Goal: Use online tool/utility: Utilize a website feature to perform a specific function

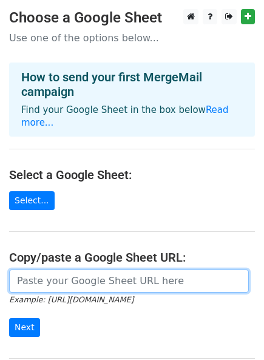
click at [40, 269] on input "url" at bounding box center [129, 280] width 240 height 23
paste input "https://docs.google.com/spreadsheets/d/1ExKd2r-WPHIl7szvJFpOPnOAPItXkNbElUZDUbB…"
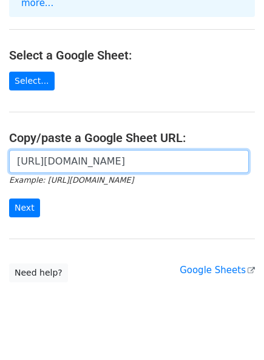
scroll to position [124, 0]
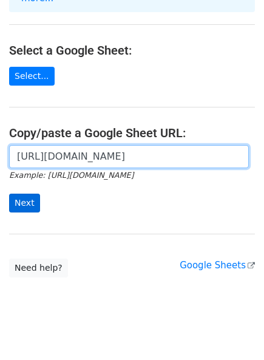
type input "https://docs.google.com/spreadsheets/d/1ExKd2r-WPHIl7szvJFpOPnOAPItXkNbElUZDUbB…"
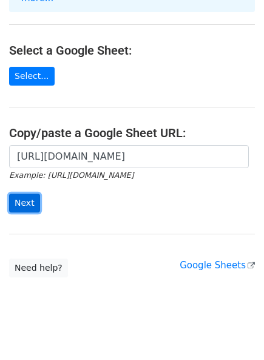
scroll to position [0, 0]
click at [24, 193] on input "Next" at bounding box center [24, 202] width 31 height 19
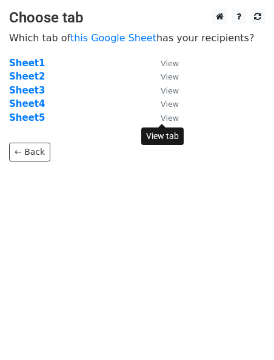
click at [168, 121] on small "View" at bounding box center [170, 117] width 18 height 9
click at [24, 119] on strong "Sheet5" at bounding box center [27, 117] width 36 height 11
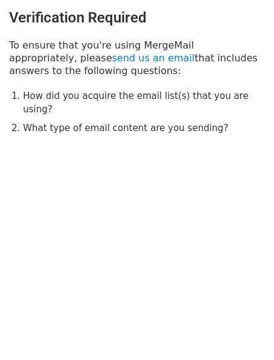
click at [226, 169] on body "Verification Required To ensure that you're using MergeMail appropriately, plea…" at bounding box center [137, 96] width 274 height 193
click at [104, 221] on html "Verification Required To ensure that you're using MergeMail appropriately, plea…" at bounding box center [137, 180] width 274 height 360
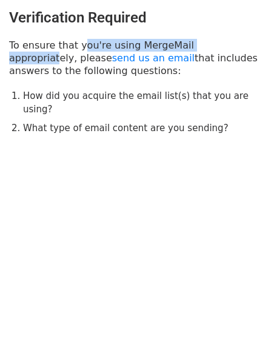
drag, startPoint x: 74, startPoint y: 42, endPoint x: 220, endPoint y: 46, distance: 145.6
click at [220, 45] on p "To ensure that you're using MergeMail appropriately, please send us an email th…" at bounding box center [137, 58] width 256 height 38
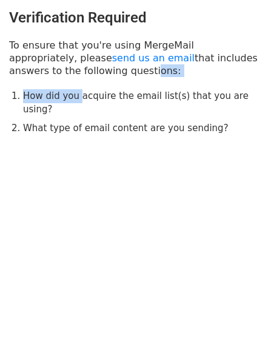
click at [75, 77] on div "Verification Required To ensure that you're using MergeMail appropriately, plea…" at bounding box center [137, 72] width 274 height 144
drag, startPoint x: 10, startPoint y: 45, endPoint x: 124, endPoint y: 72, distance: 117.2
click at [124, 72] on p "To ensure that you're using MergeMail appropriately, please send us an email th…" at bounding box center [137, 58] width 256 height 38
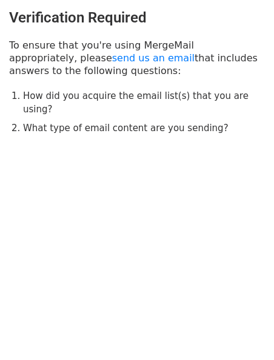
click at [135, 123] on div "Verification Required To ensure that you're using MergeMail appropriately, plea…" at bounding box center [137, 72] width 274 height 144
click at [126, 121] on li "What type of email content are you sending?" at bounding box center [144, 128] width 242 height 14
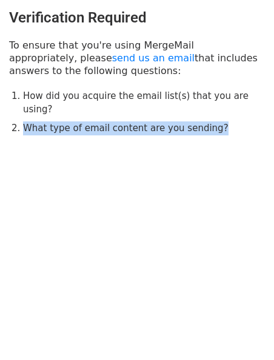
drag, startPoint x: 22, startPoint y: 110, endPoint x: 206, endPoint y: 110, distance: 183.8
click at [206, 121] on li "What type of email content are you sending?" at bounding box center [144, 128] width 242 height 14
click at [75, 150] on body "Verification Required To ensure that you're using MergeMail appropriately, plea…" at bounding box center [137, 96] width 274 height 193
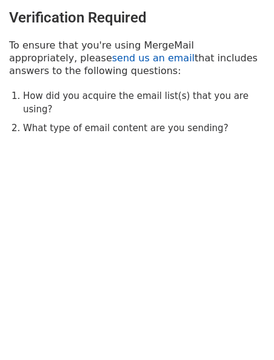
click at [112, 58] on link "send us an email" at bounding box center [153, 58] width 82 height 12
click at [112, 57] on link "send us an email" at bounding box center [153, 58] width 82 height 12
click at [112, 59] on link "send us an email" at bounding box center [153, 58] width 82 height 12
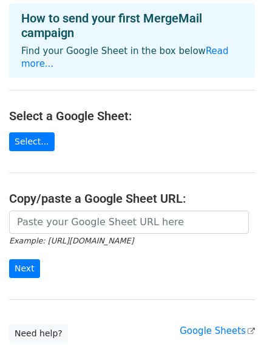
scroll to position [124, 0]
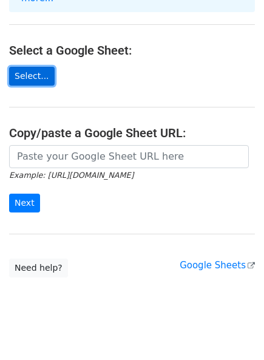
click at [39, 67] on link "Select..." at bounding box center [31, 76] width 45 height 19
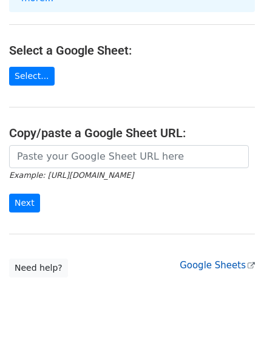
click at [210, 260] on link "Google Sheets" at bounding box center [217, 265] width 75 height 11
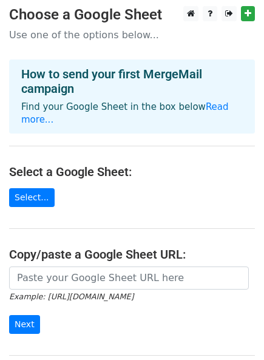
scroll to position [0, 0]
